Goal: Information Seeking & Learning: Learn about a topic

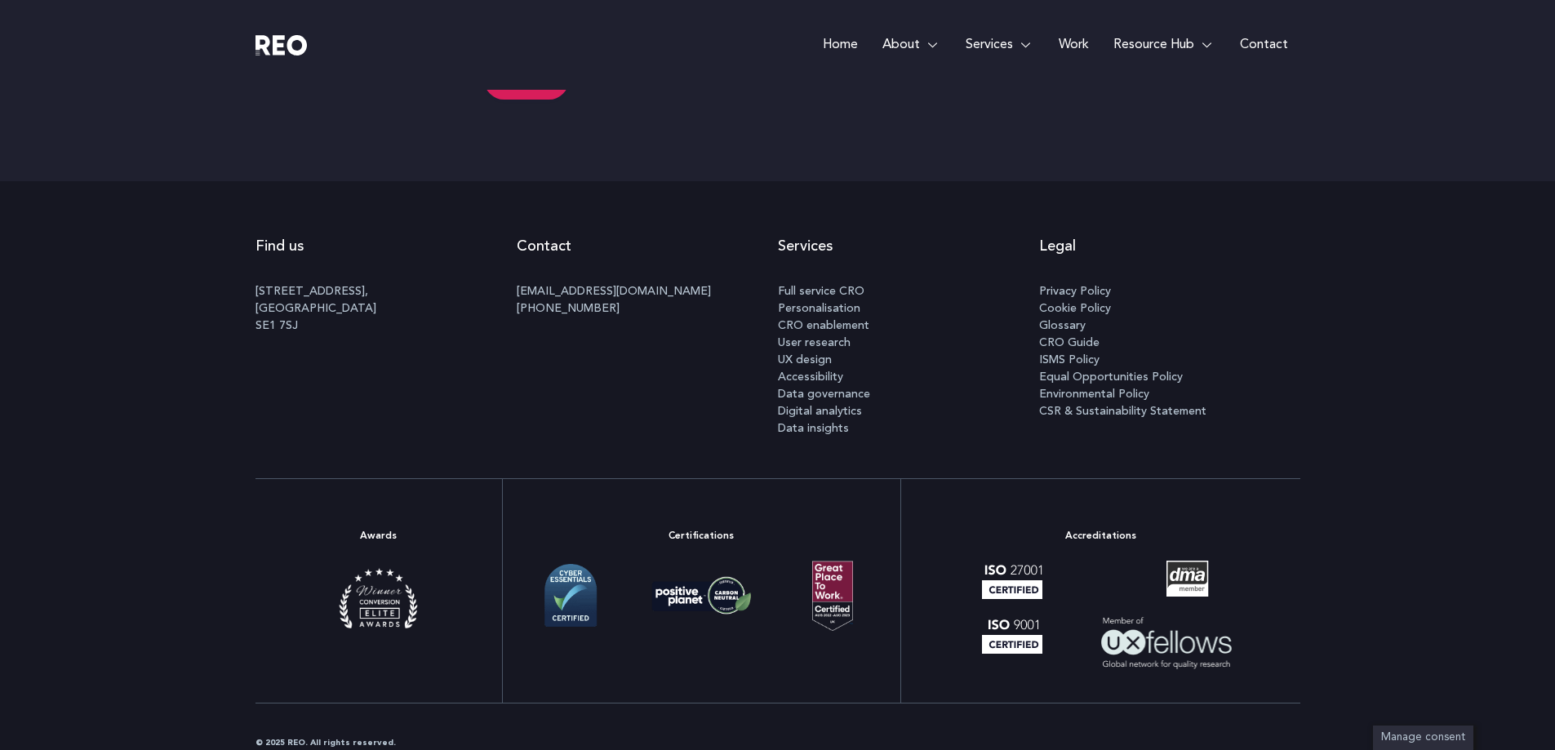
scroll to position [8627, 0]
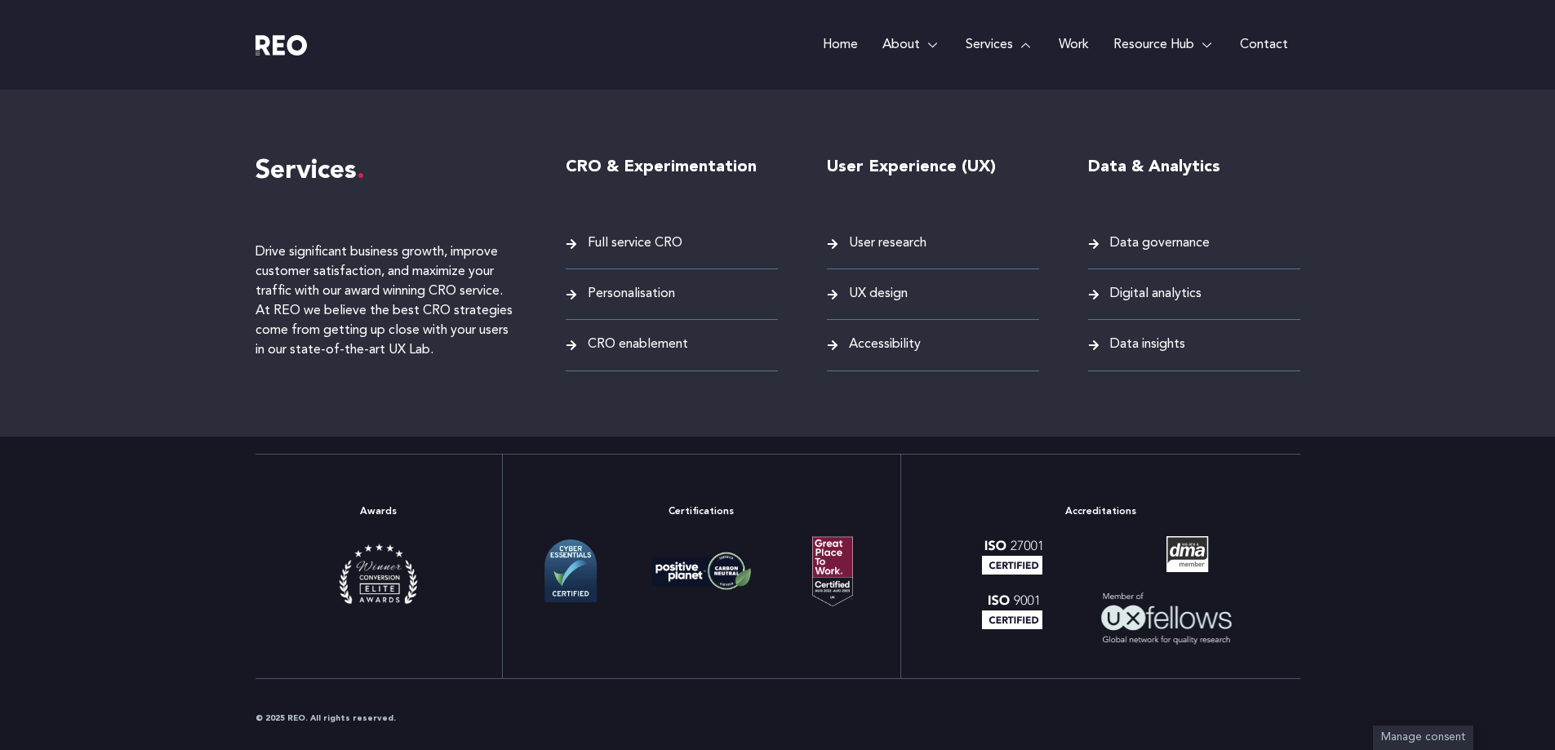
click at [991, 41] on link "Services" at bounding box center [999, 45] width 93 height 90
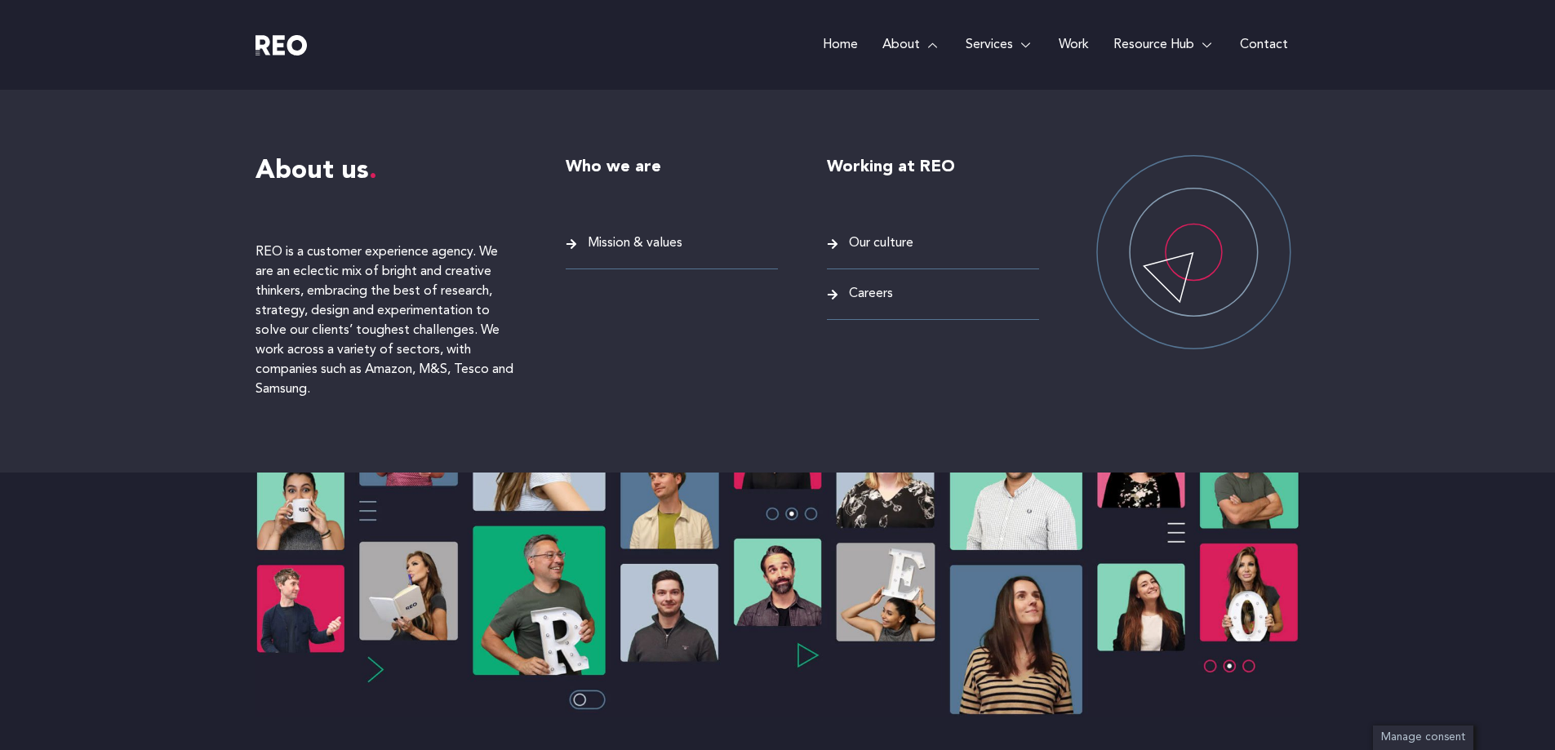
click at [642, 244] on span "Mission & values" at bounding box center [633, 244] width 99 height 22
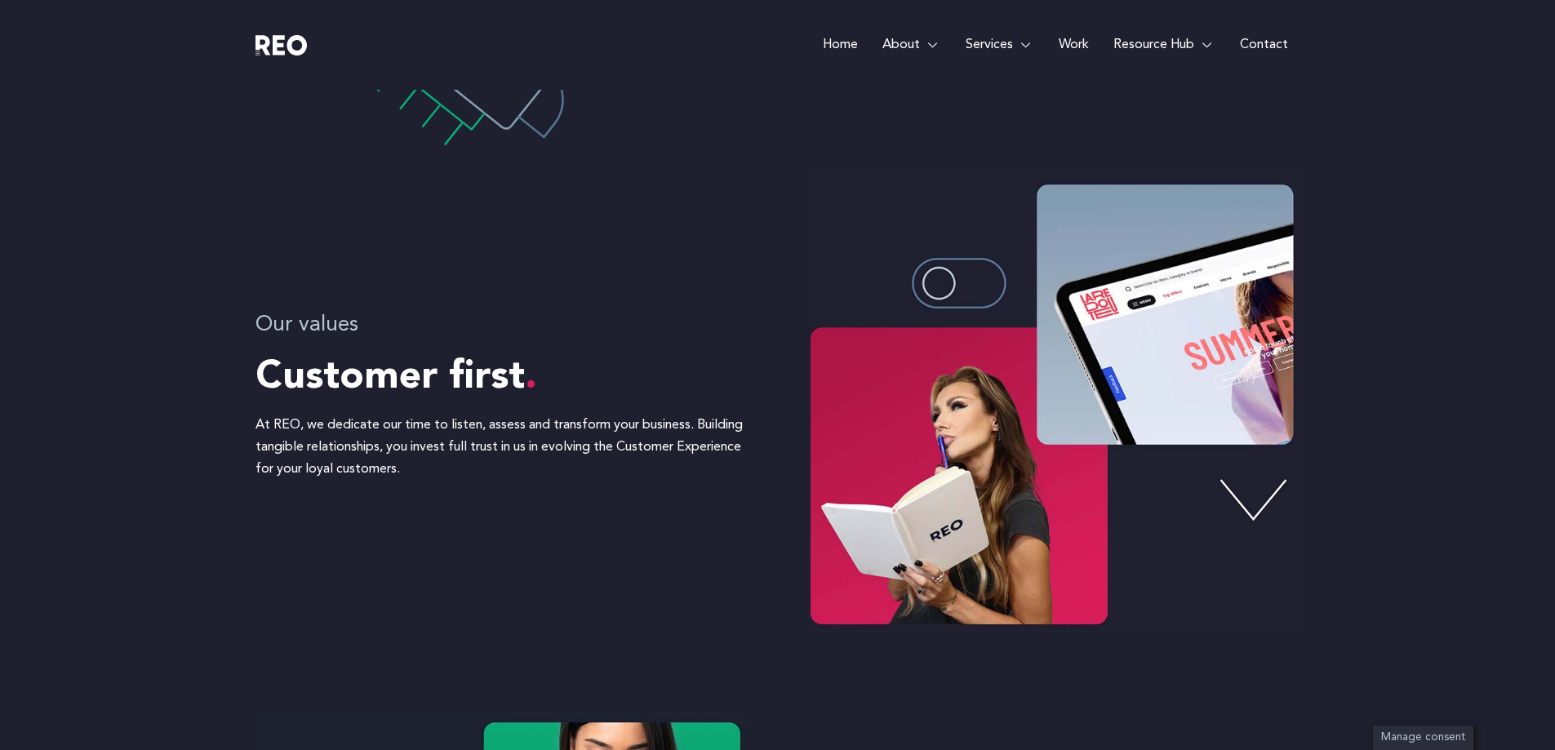
scroll to position [490, 0]
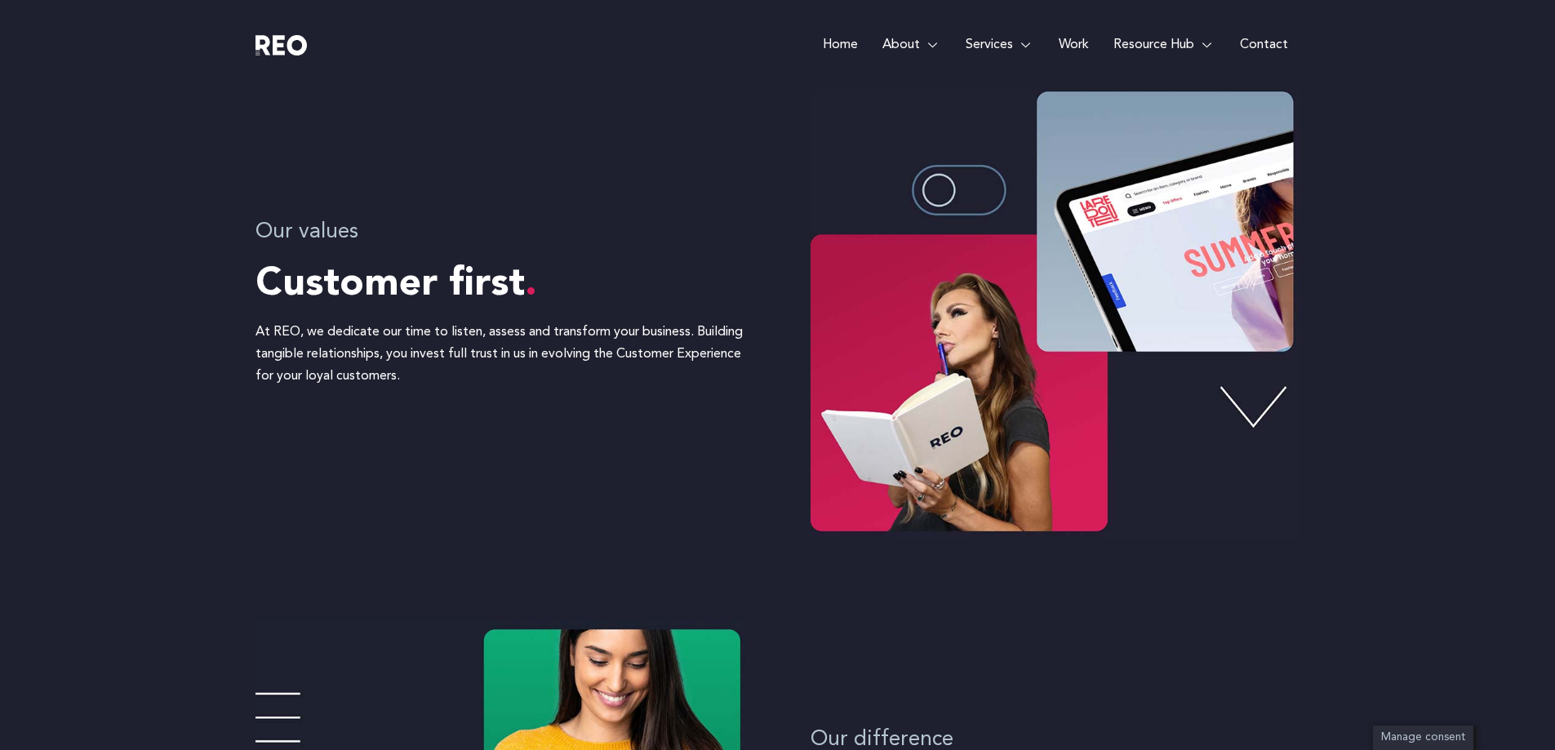
click at [984, 184] on img at bounding box center [1056, 308] width 490 height 462
click at [1253, 411] on img at bounding box center [1056, 308] width 490 height 462
click at [1253, 417] on img at bounding box center [1056, 308] width 490 height 462
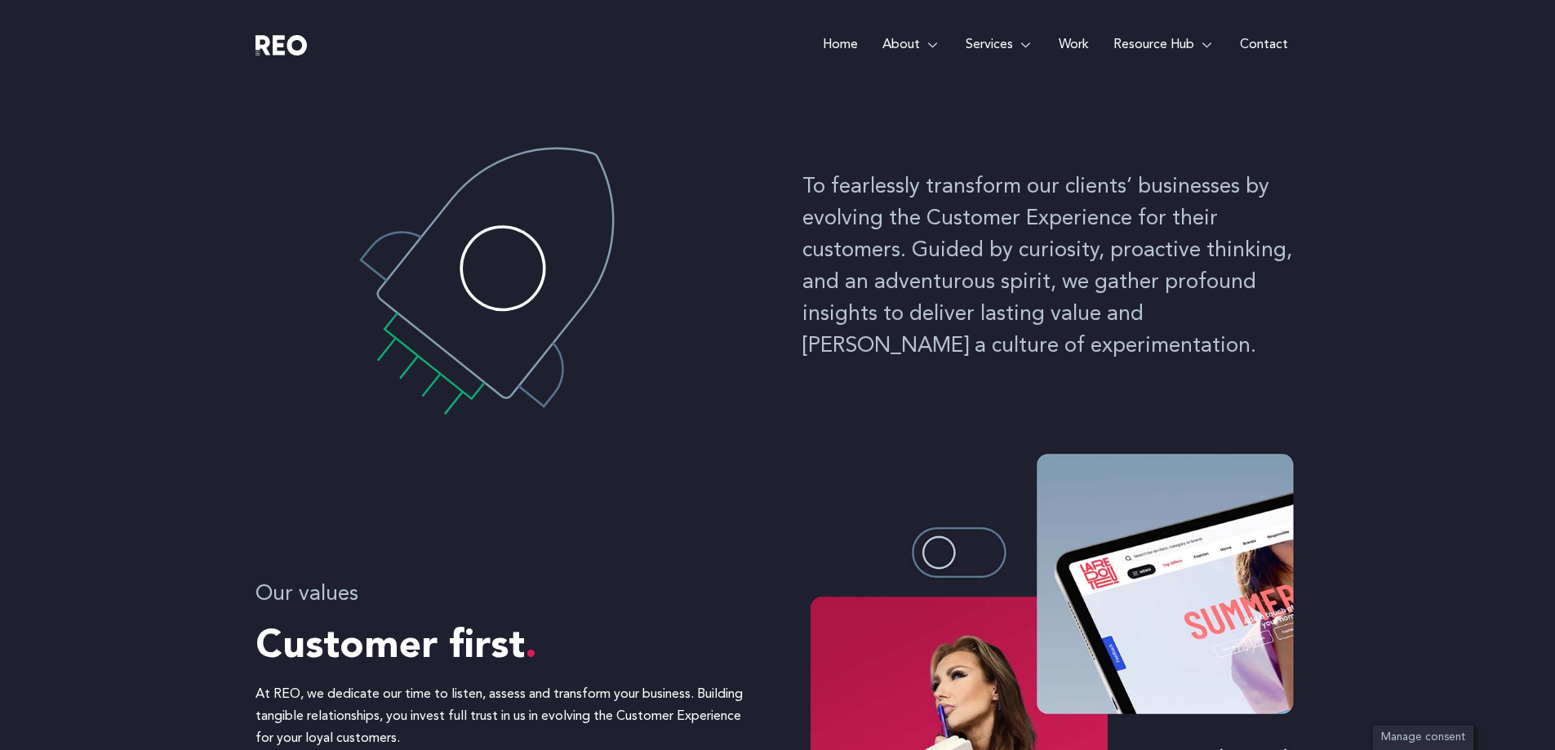
scroll to position [0, 0]
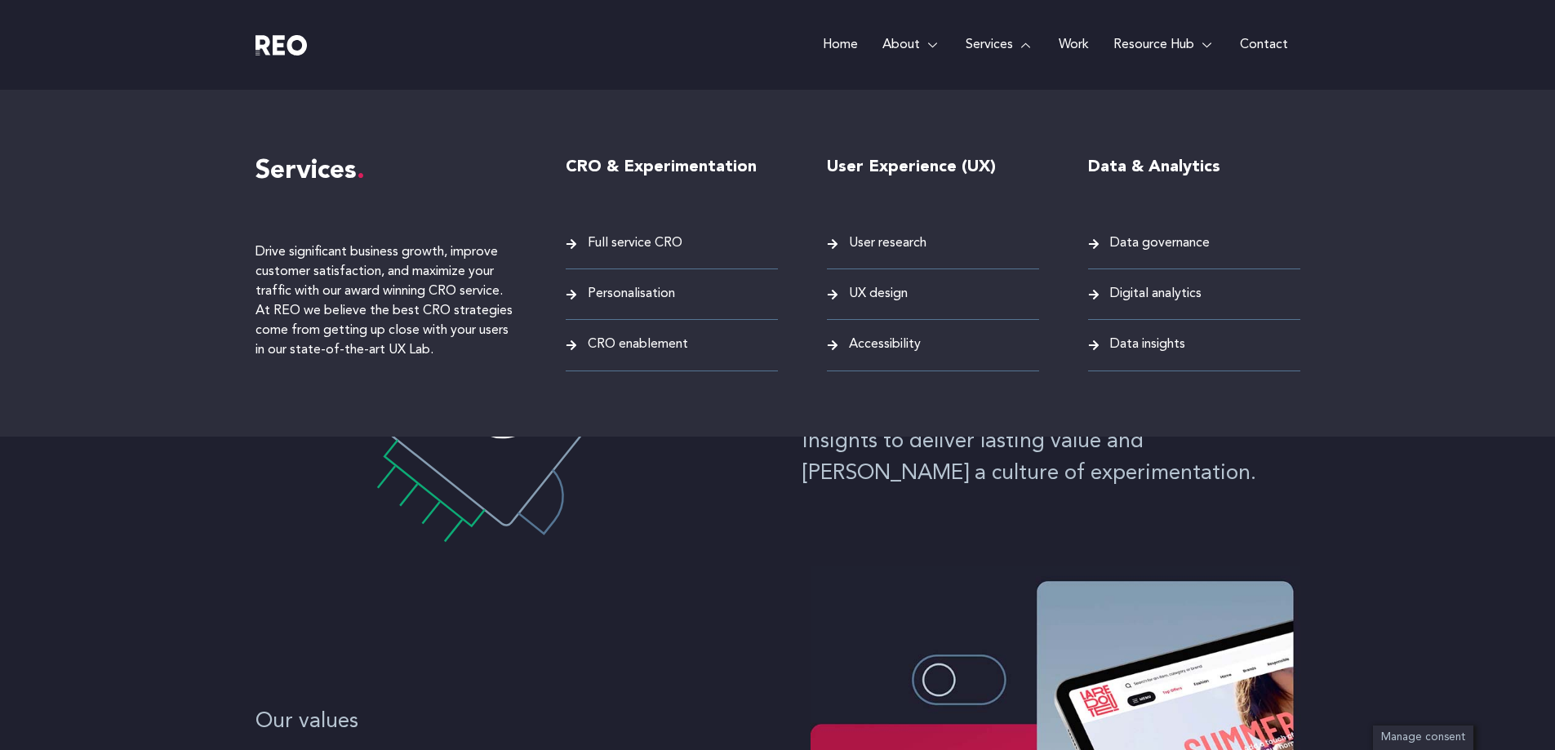
click at [651, 246] on span "Full service CRO" at bounding box center [633, 244] width 99 height 22
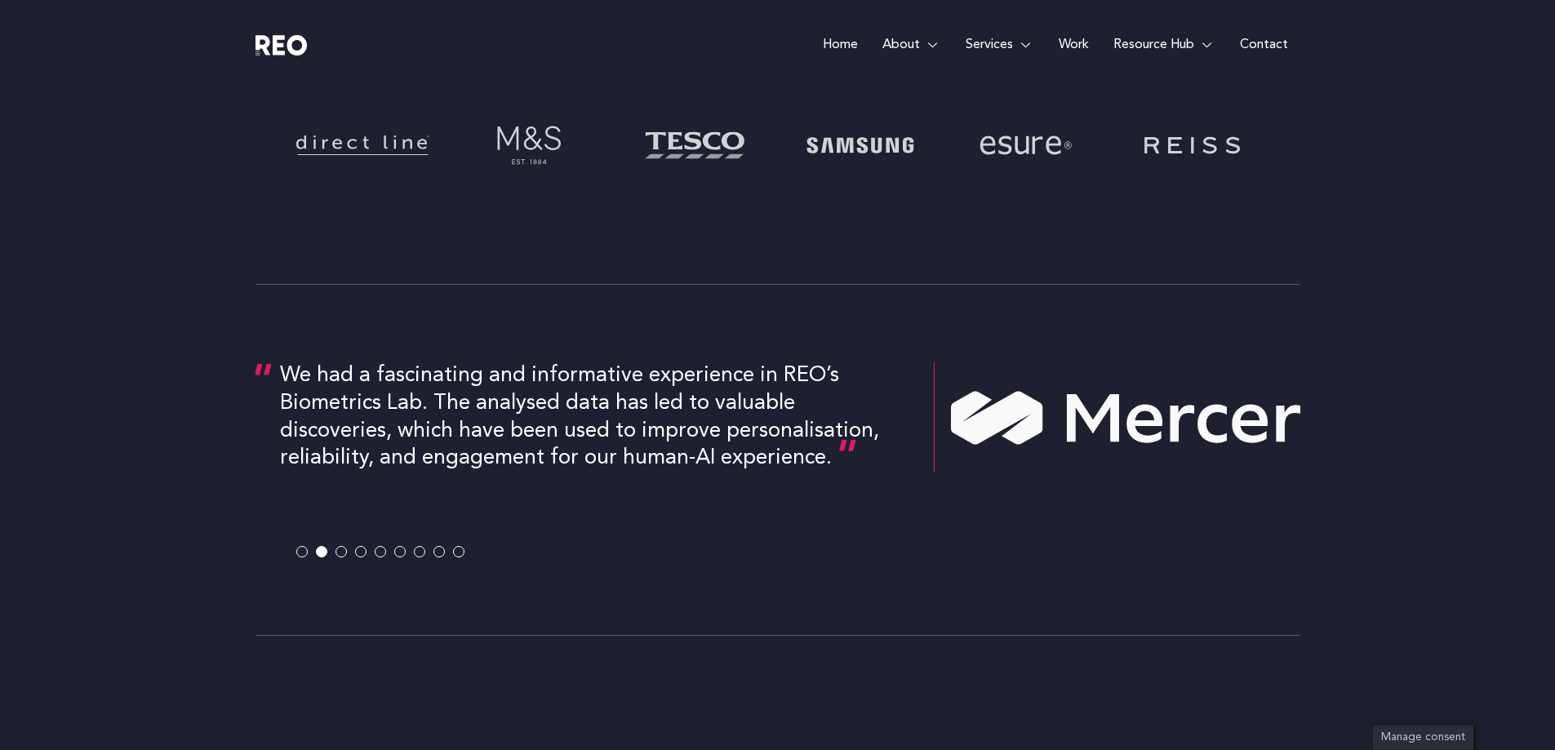
scroll to position [571, 0]
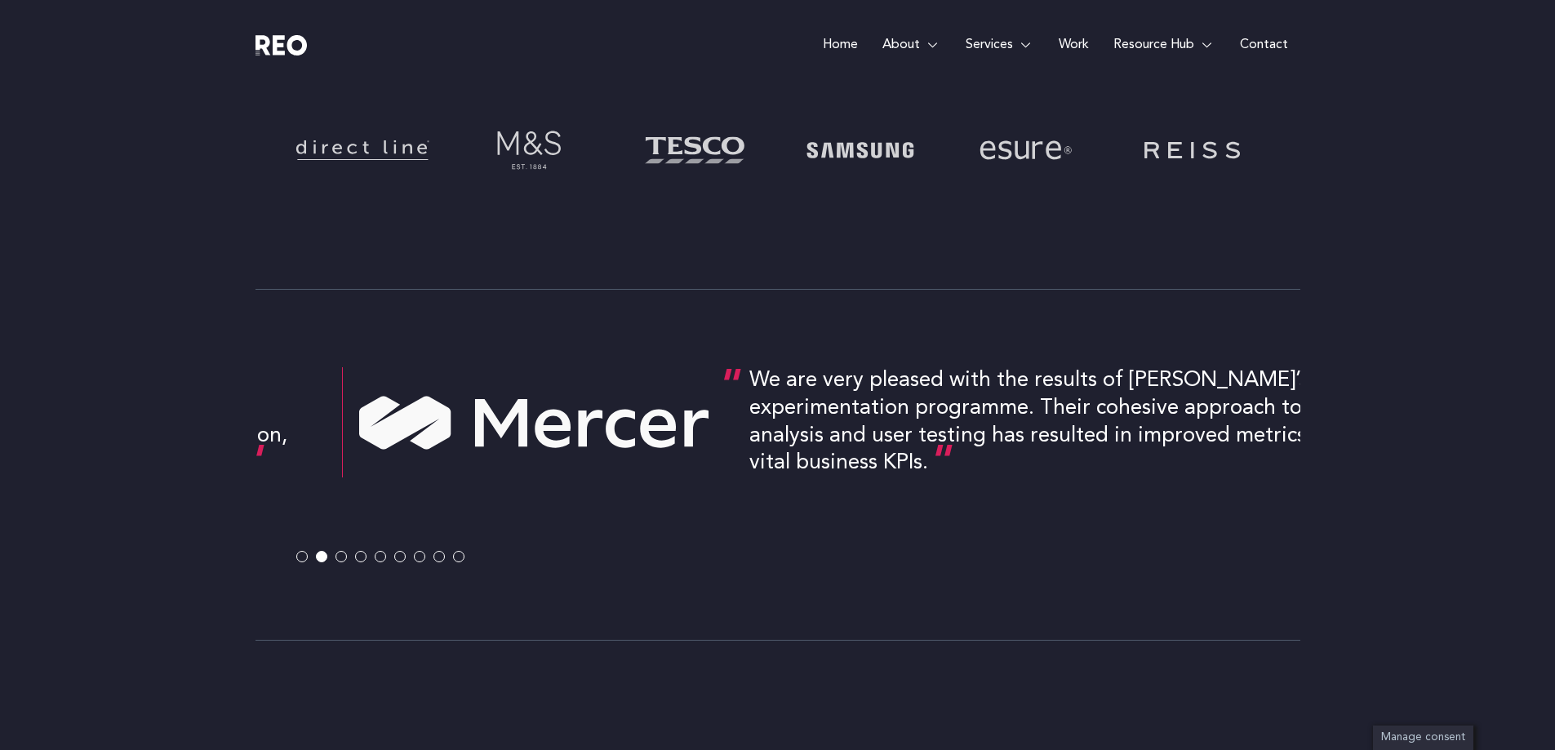
drag, startPoint x: 911, startPoint y: 429, endPoint x: 319, endPoint y: 520, distance: 598.7
click at [319, 520] on div "We had a fascinating and informative experience in REO’s Biometrics Lab. The an…" at bounding box center [186, 455] width 1045 height 176
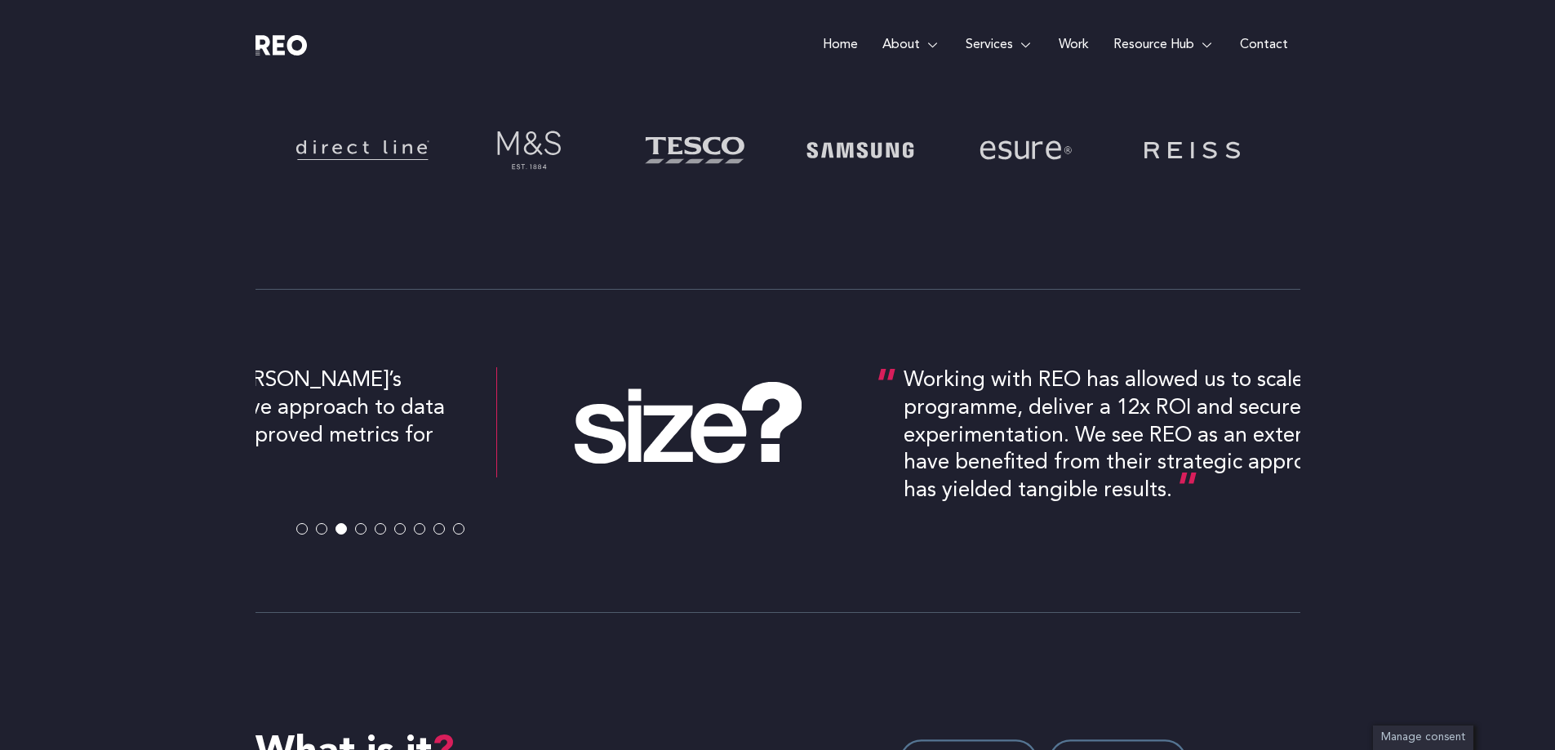
drag, startPoint x: 771, startPoint y: 453, endPoint x: 149, endPoint y: 489, distance: 623.9
click at [149, 489] on div "Our goal to swiftly elevate British Gas' digital presence quickly became a real…" at bounding box center [777, 402] width 1555 height 422
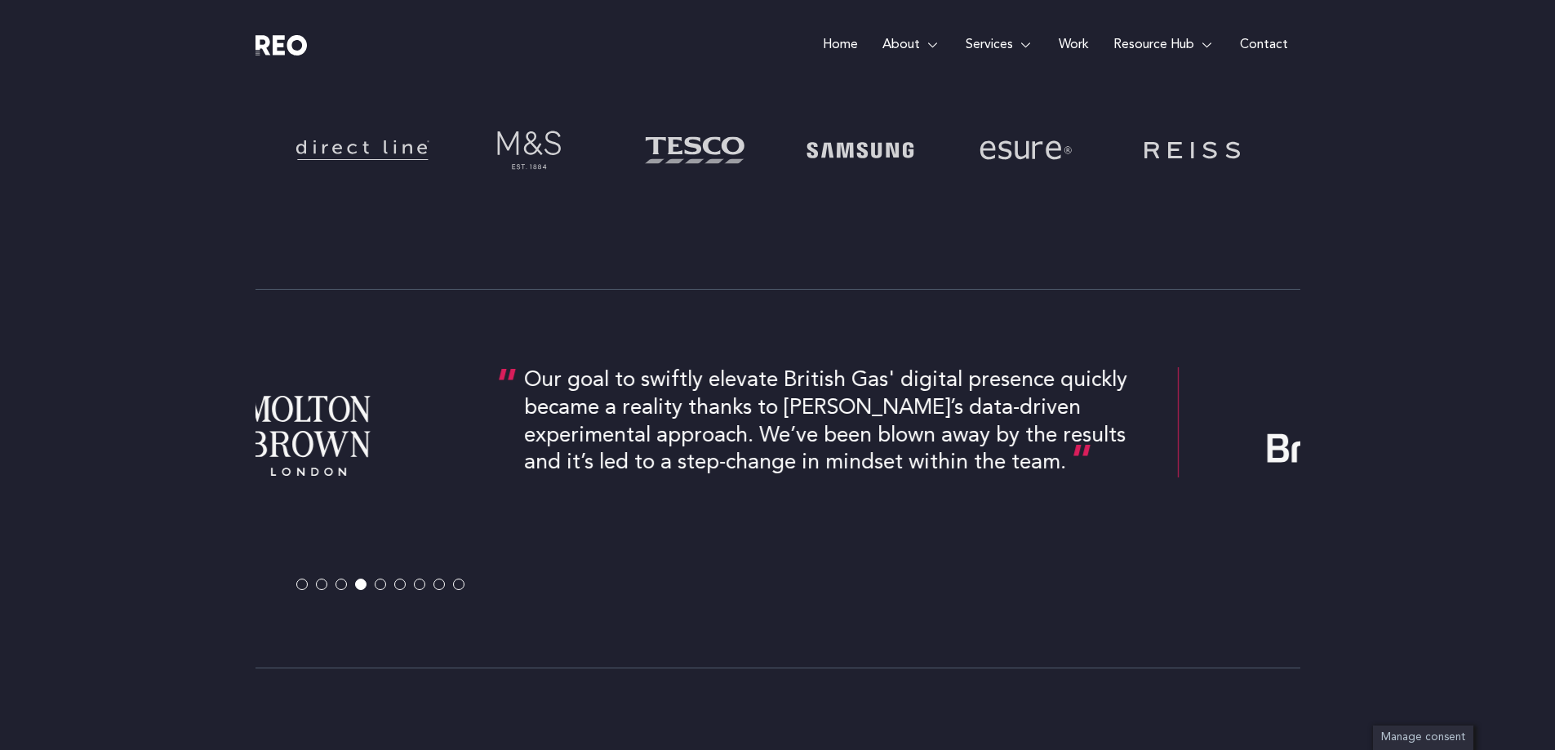
drag, startPoint x: 842, startPoint y: 447, endPoint x: 21, endPoint y: 464, distance: 821.4
click at [28, 458] on div "Our goal to swiftly elevate British Gas' digital presence quickly became a real…" at bounding box center [777, 430] width 1555 height 478
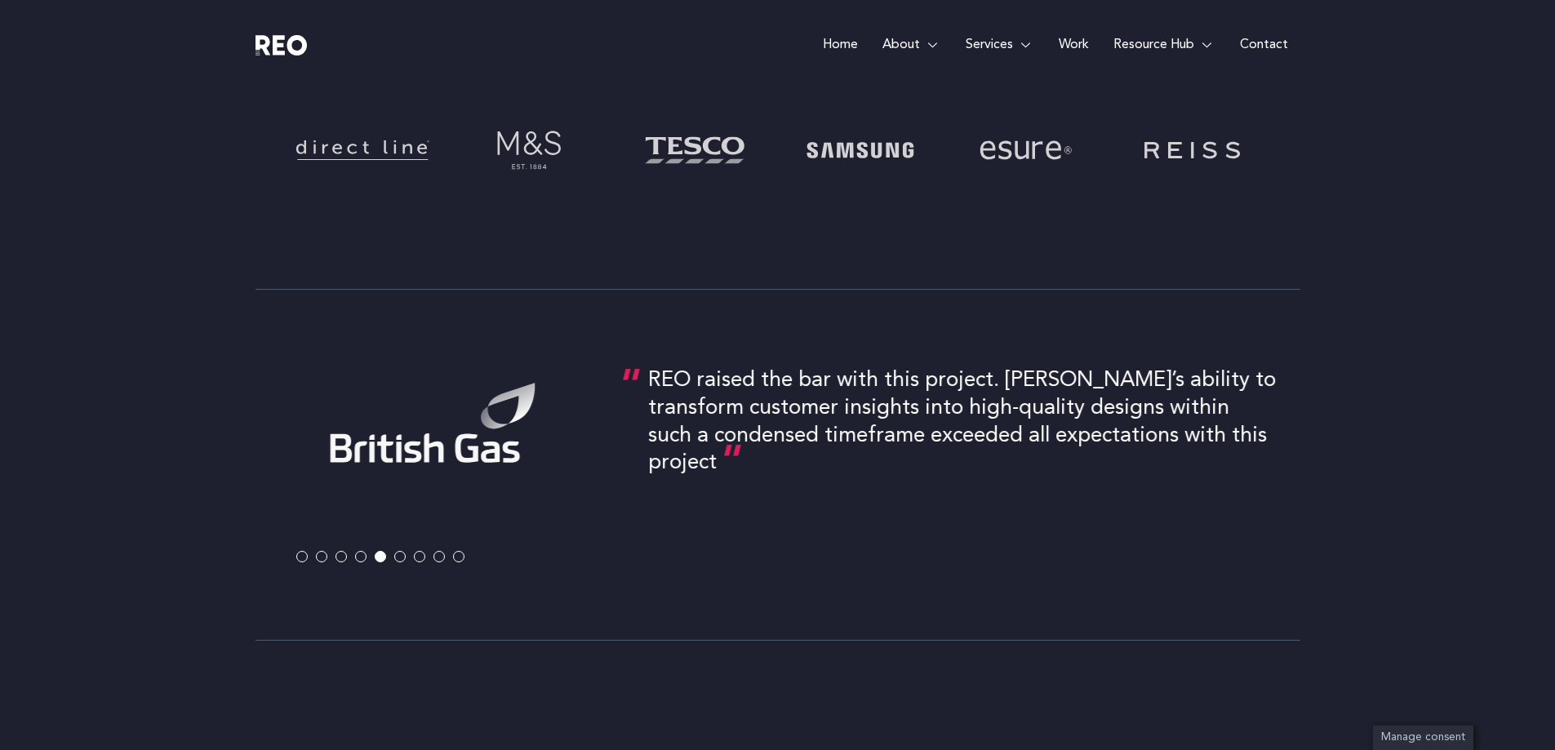
drag, startPoint x: 751, startPoint y: 372, endPoint x: 38, endPoint y: 403, distance: 713.3
click at [38, 402] on div "Our goal to swiftly elevate British Gas' digital presence quickly became a real…" at bounding box center [777, 416] width 1555 height 450
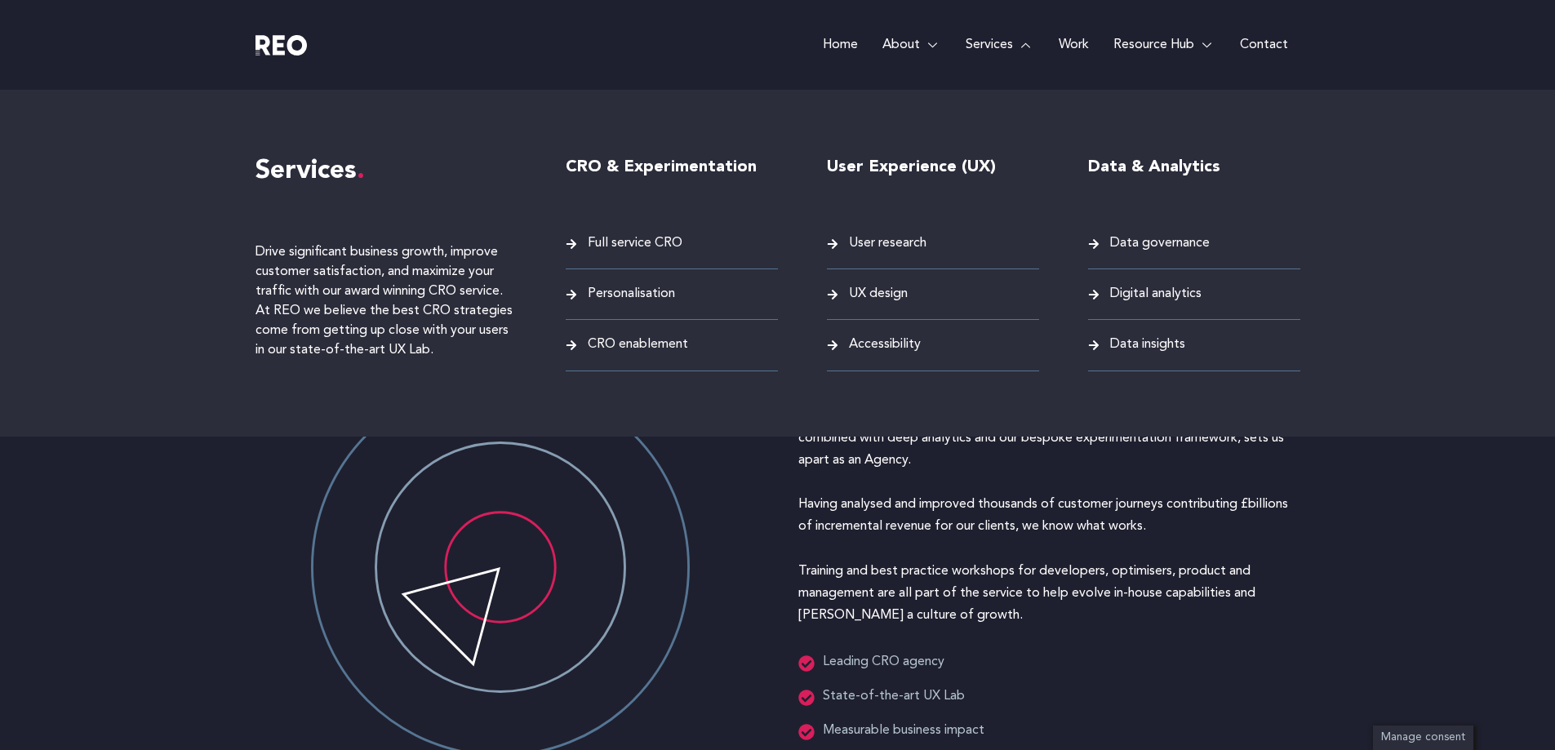
scroll to position [1985, 0]
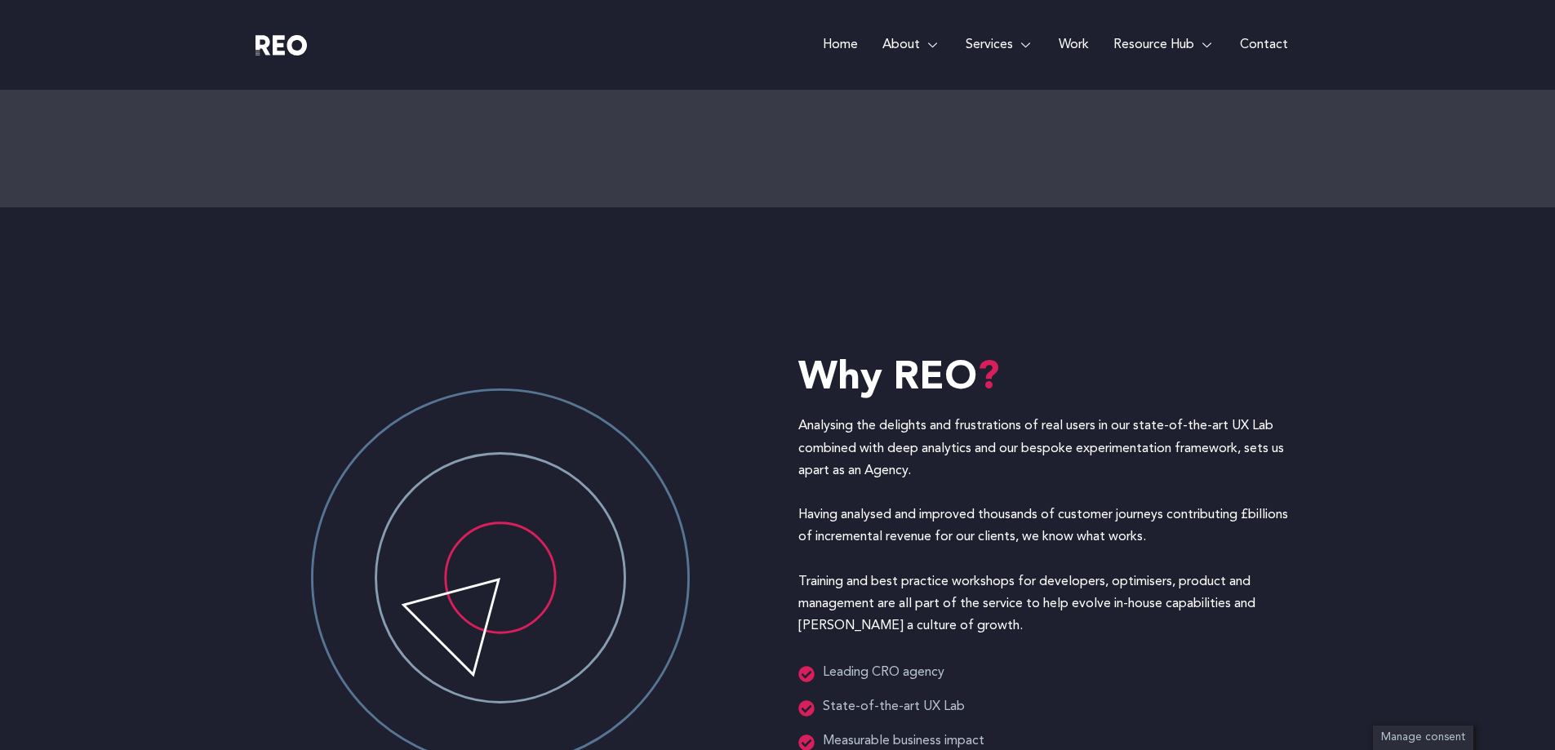
click at [1078, 39] on link "Work" at bounding box center [1074, 45] width 55 height 90
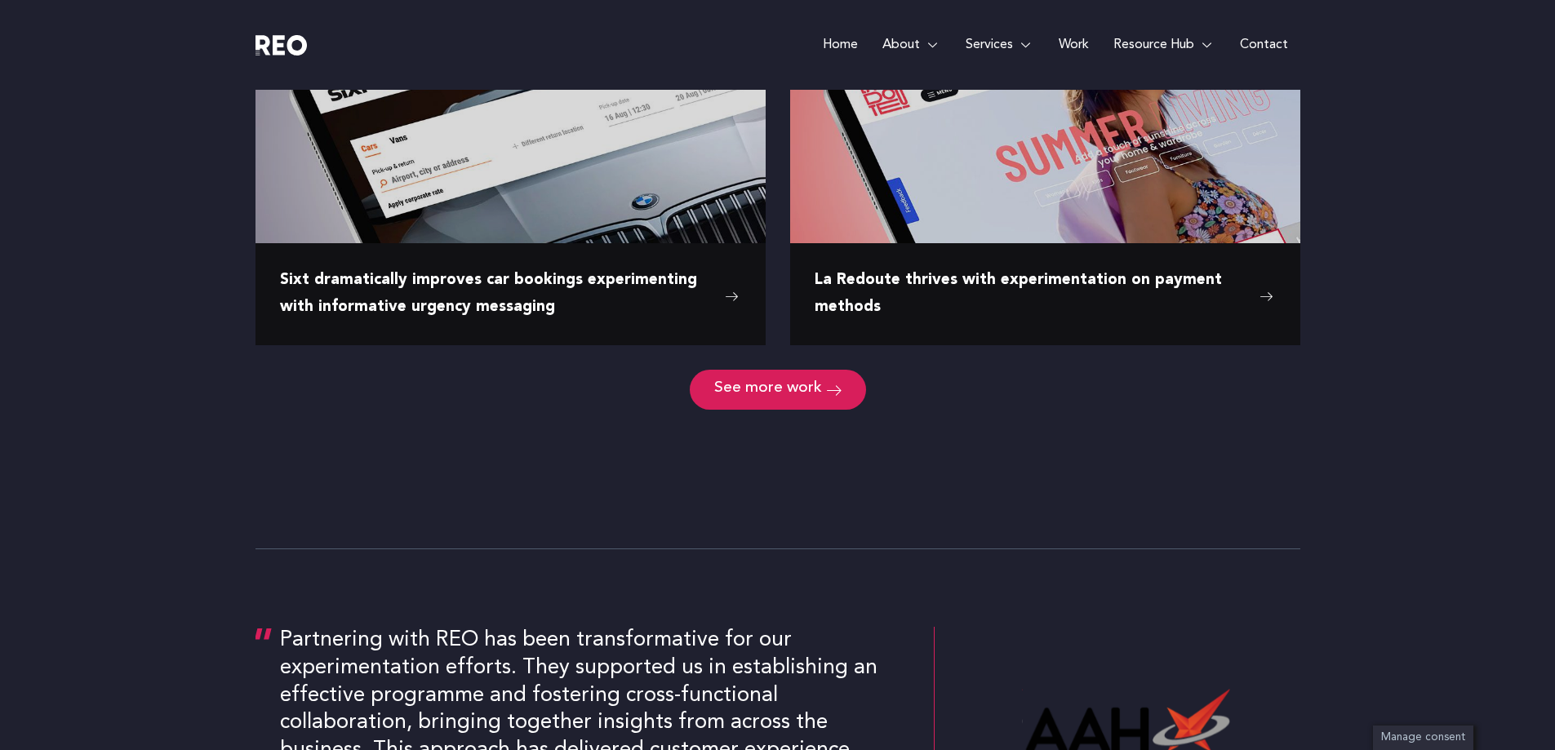
scroll to position [2204, 0]
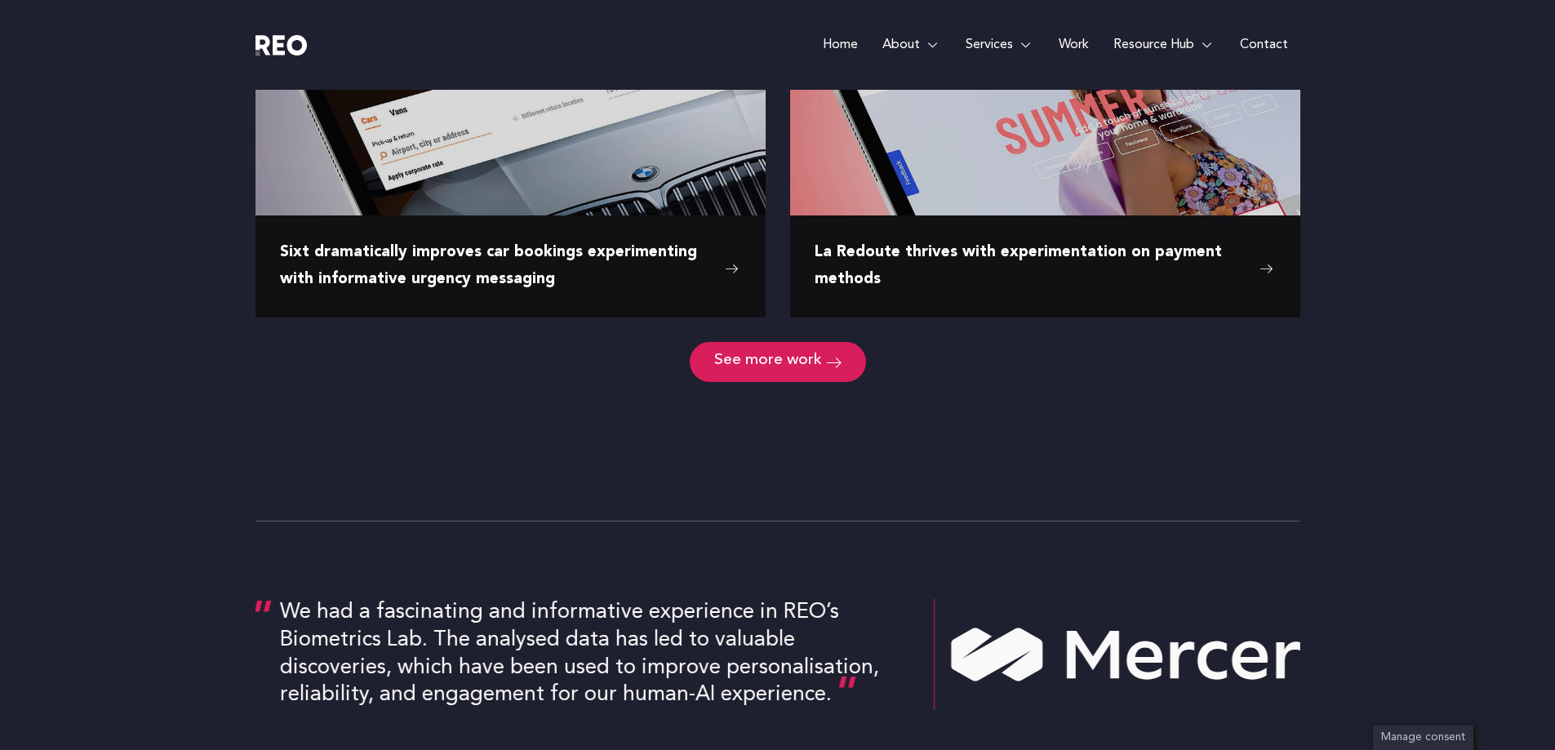
click at [923, 260] on span "La Redoute thrives with experimentation on payment methods" at bounding box center [1033, 266] width 437 height 53
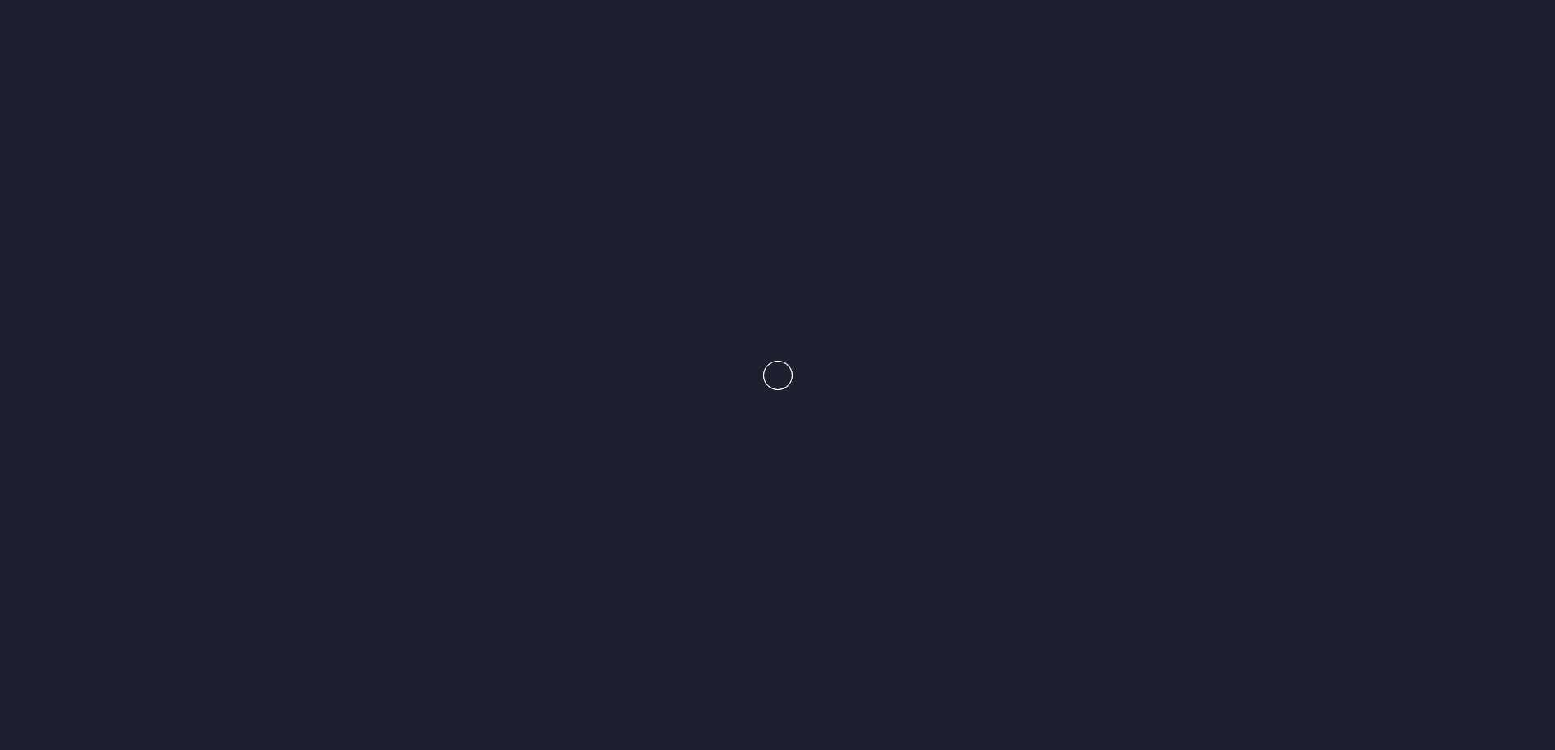
scroll to position [1714, 0]
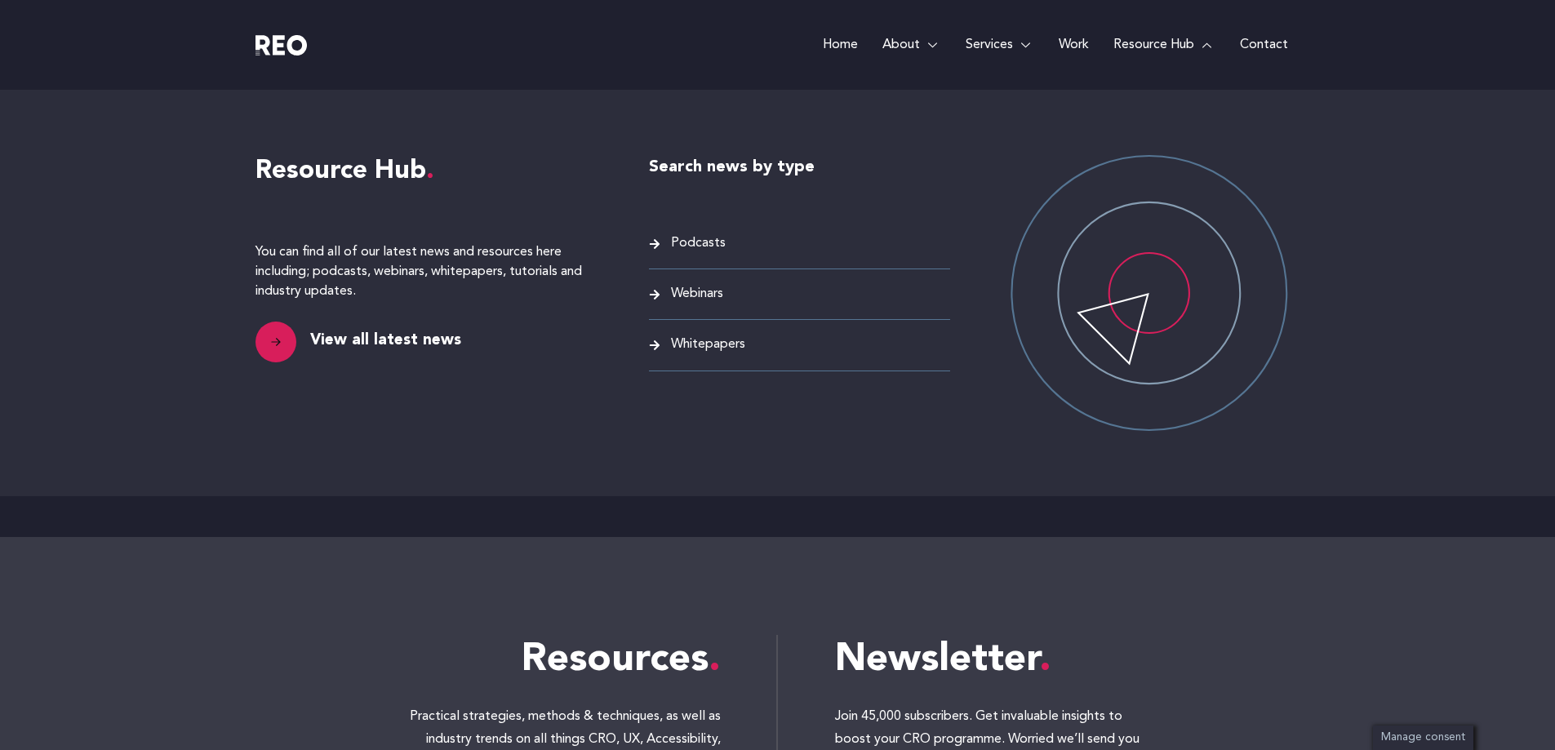
scroll to position [6531, 0]
